Goal: Transaction & Acquisition: Subscribe to service/newsletter

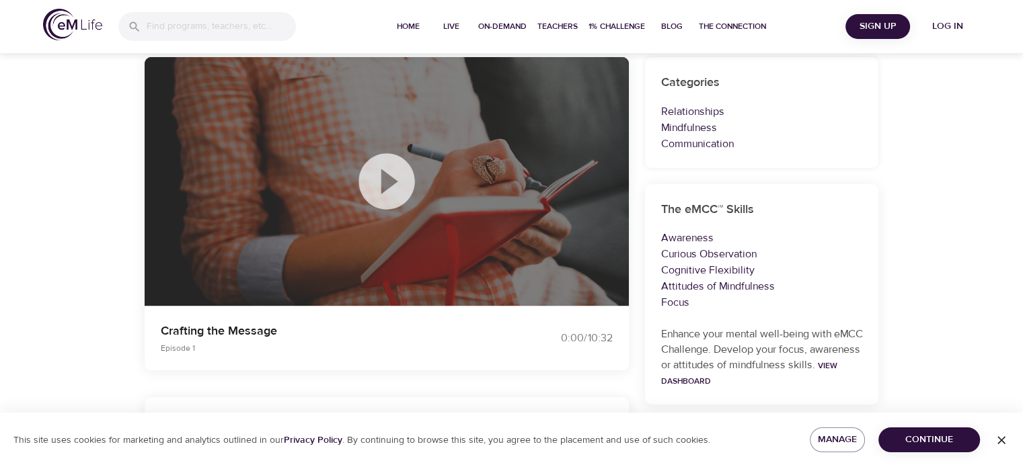
scroll to position [135, 0]
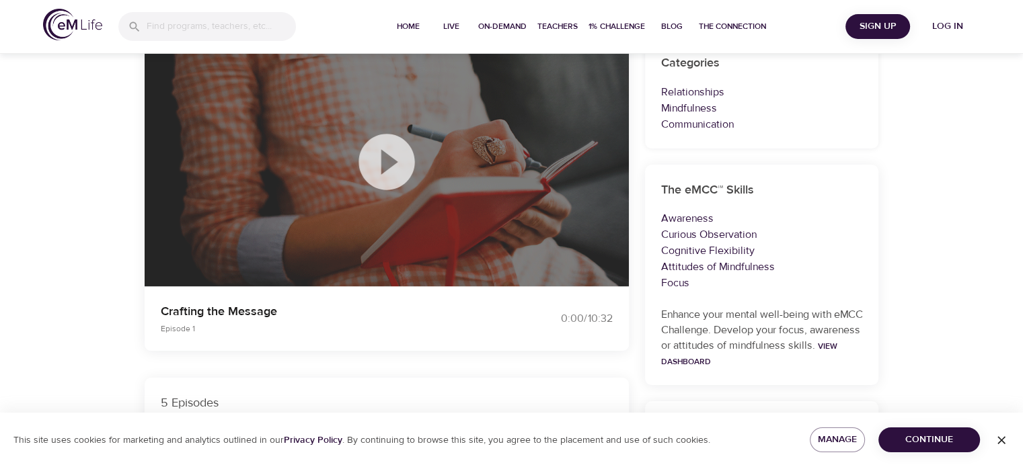
click at [689, 106] on p "Mindfulness" at bounding box center [762, 108] width 202 height 16
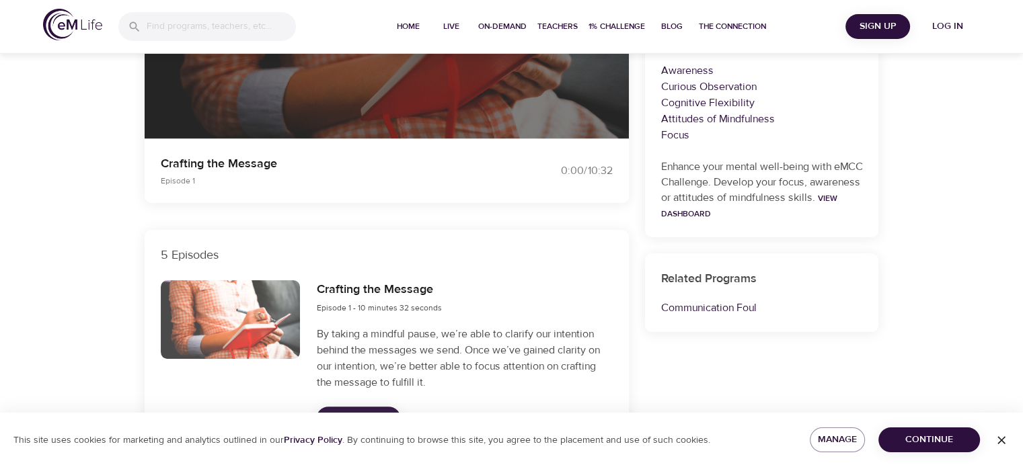
scroll to position [471, 0]
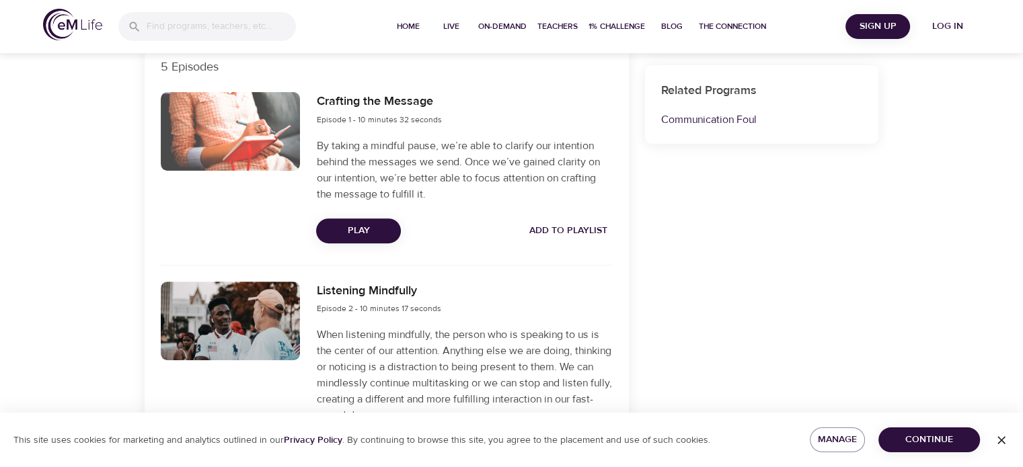
click at [381, 290] on h6 "Listening Mindfully" at bounding box center [378, 292] width 124 height 20
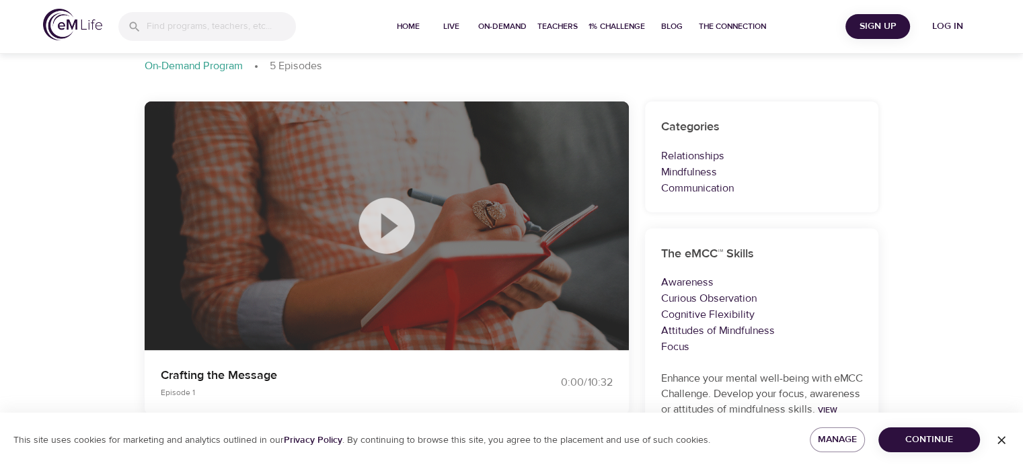
scroll to position [0, 0]
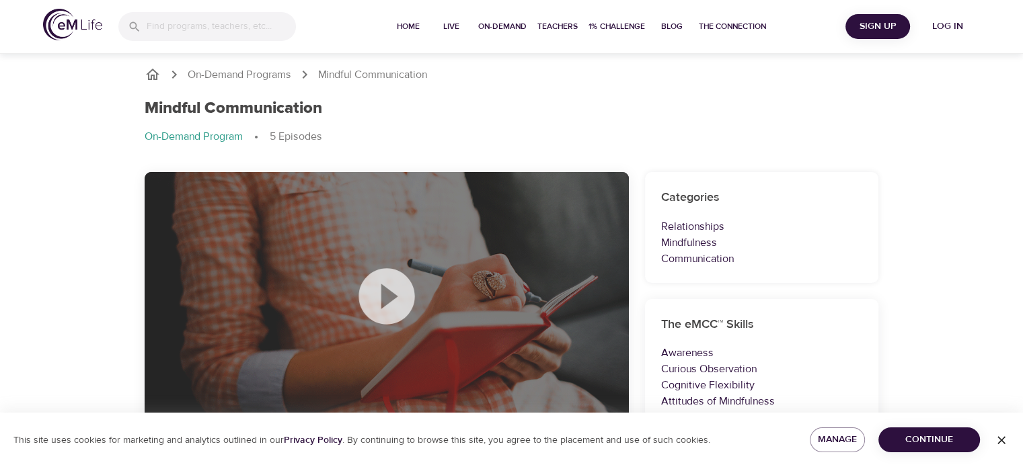
click at [73, 31] on img at bounding box center [72, 25] width 59 height 32
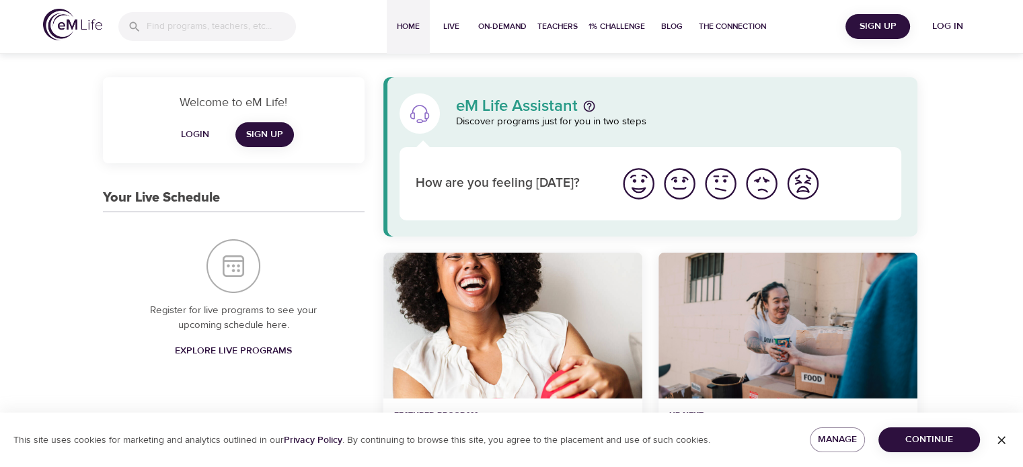
scroll to position [135, 0]
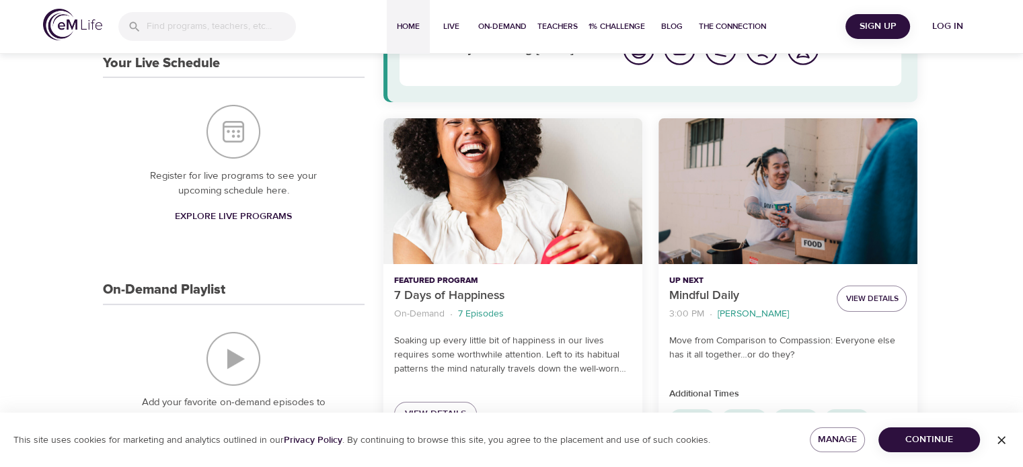
click at [865, 211] on div "Mindful Daily" at bounding box center [788, 191] width 259 height 146
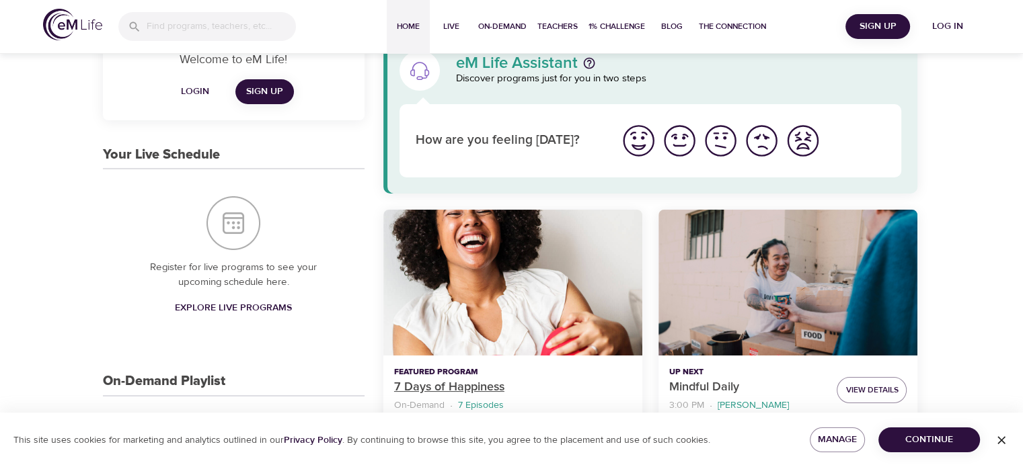
scroll to position [67, 0]
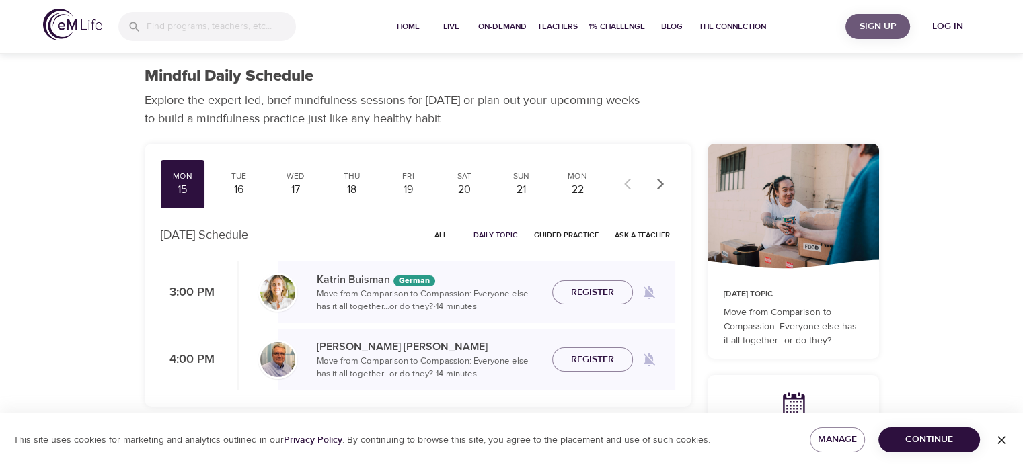
click at [880, 32] on span "Sign Up" at bounding box center [878, 26] width 54 height 17
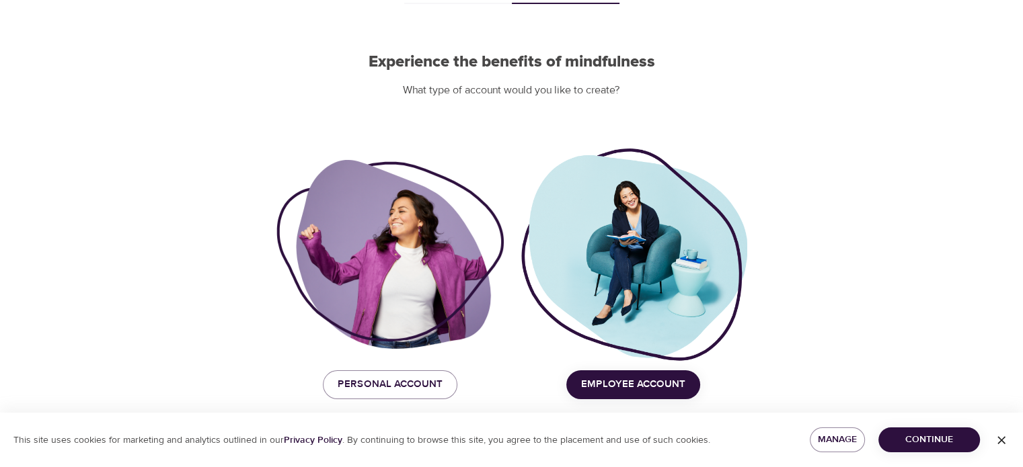
scroll to position [98, 0]
click at [652, 383] on span "Employee Account" at bounding box center [633, 383] width 104 height 17
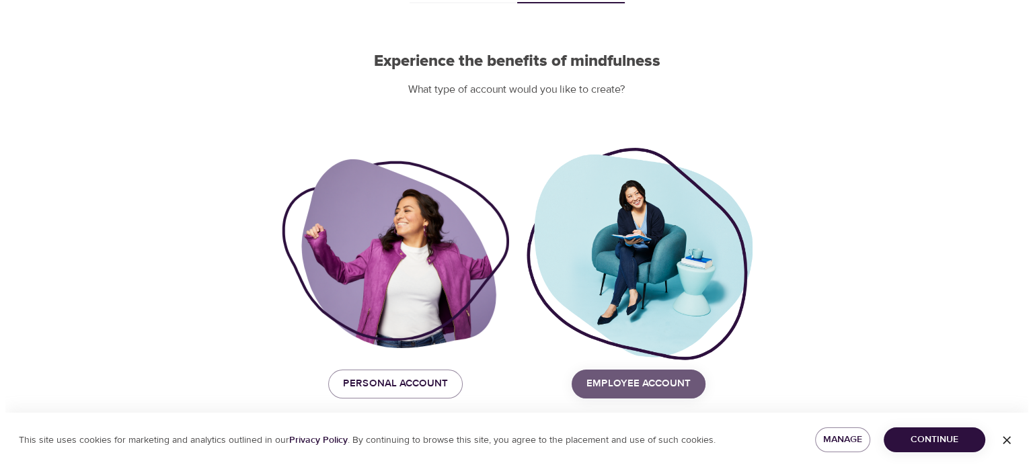
scroll to position [0, 0]
